Goal: Check status

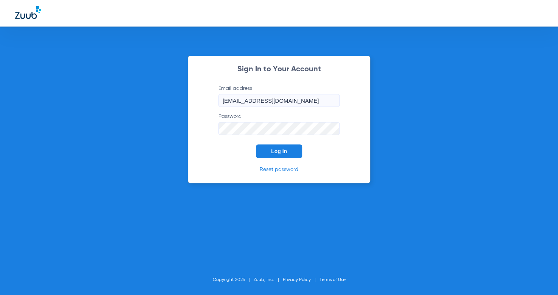
click at [286, 147] on button "Log In" at bounding box center [279, 151] width 46 height 14
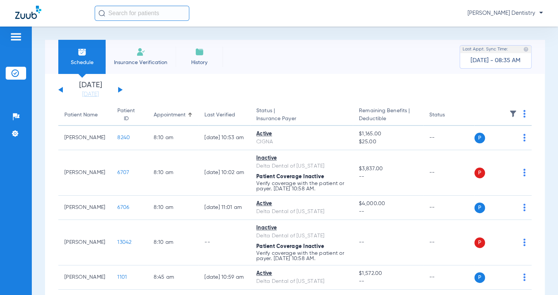
click at [119, 90] on button at bounding box center [120, 90] width 5 height 6
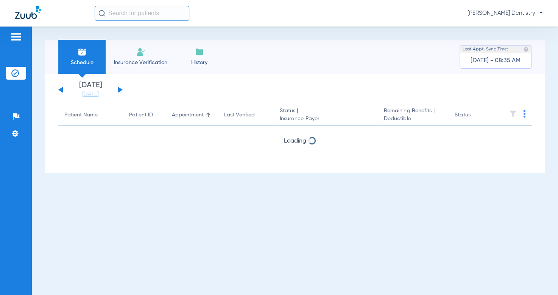
click at [119, 90] on button at bounding box center [120, 90] width 5 height 6
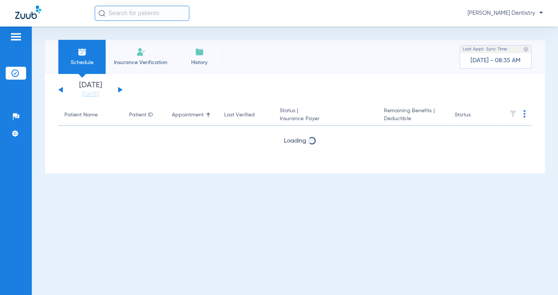
click at [119, 90] on button at bounding box center [120, 90] width 5 height 6
click at [64, 88] on div "[DATE] [DATE] [DATE] [DATE] [DATE] [DATE] [DATE] [DATE] [DATE] [DATE] [DATE] [D…" at bounding box center [90, 89] width 64 height 17
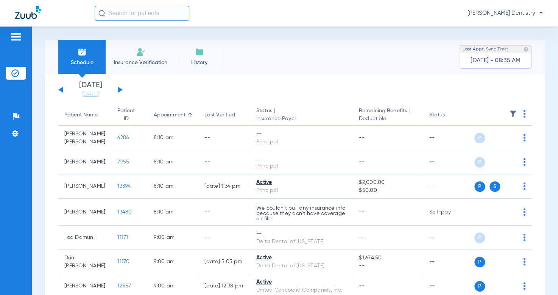
click at [61, 90] on button at bounding box center [60, 90] width 5 height 6
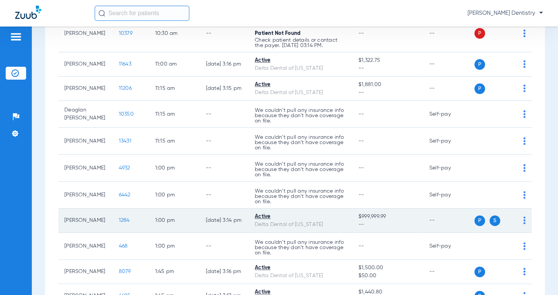
scroll to position [416, 0]
